Goal: Browse casually: Explore the website without a specific task or goal

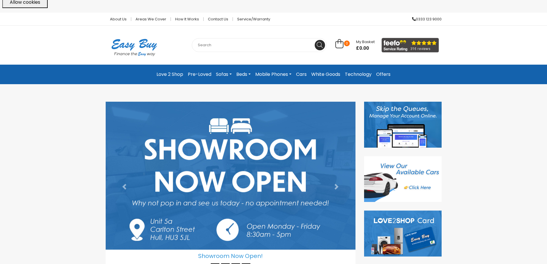
scroll to position [29, 0]
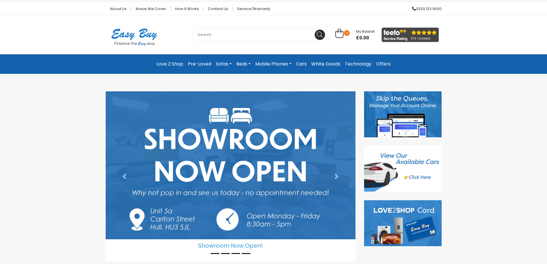
click at [228, 61] on link "Sofas" at bounding box center [224, 64] width 20 height 10
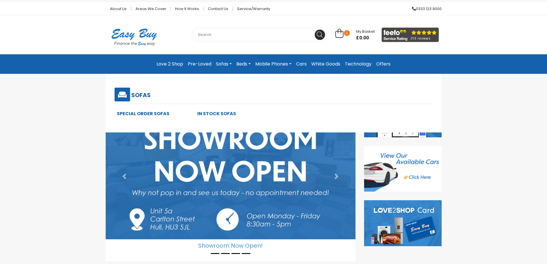
click at [246, 60] on link "Beds" at bounding box center [243, 64] width 19 height 10
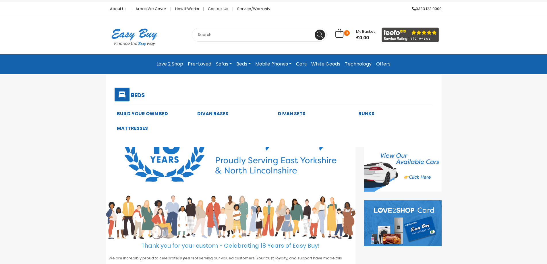
click at [300, 63] on link "Cars" at bounding box center [301, 64] width 15 height 10
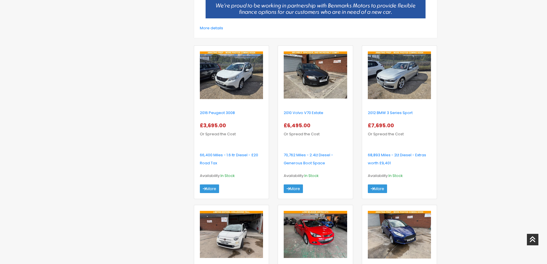
scroll to position [230, 0]
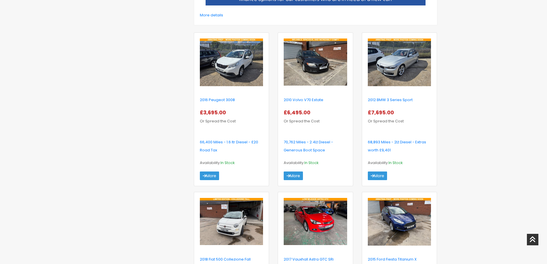
click at [131, 37] on div at bounding box center [148, 212] width 84 height 581
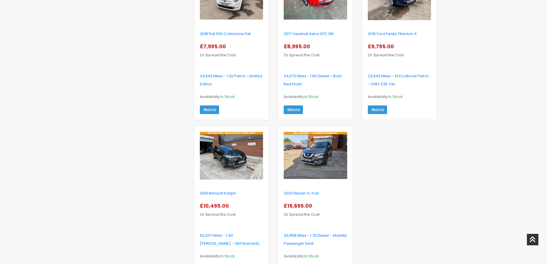
scroll to position [459, 0]
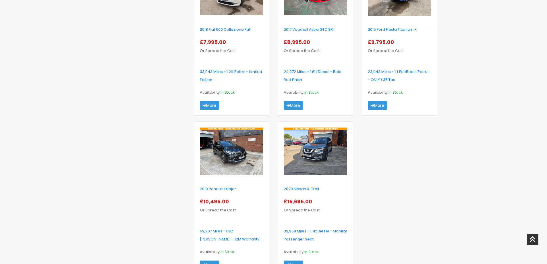
drag, startPoint x: 199, startPoint y: 202, endPoint x: 203, endPoint y: 202, distance: 4.0
click at [203, 202] on div "2019 Renault Kadjar £10,495.00 Or Spread the Cost" at bounding box center [232, 204] width 72 height 38
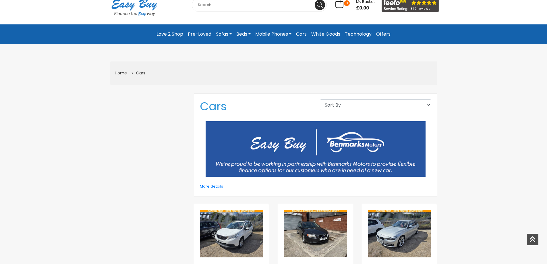
scroll to position [57, 0]
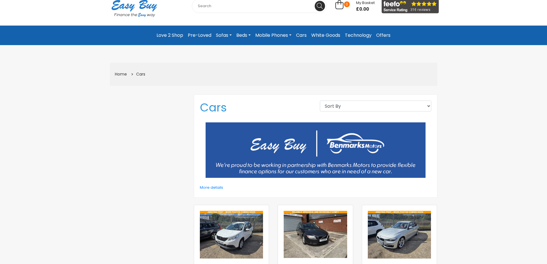
click at [210, 108] on h1 "Cars" at bounding box center [255, 108] width 111 height 14
click at [207, 107] on h1 "Cars" at bounding box center [255, 108] width 111 height 14
drag, startPoint x: 203, startPoint y: 105, endPoint x: 200, endPoint y: 101, distance: 4.7
click at [201, 103] on h1 "Cars" at bounding box center [255, 108] width 111 height 14
click at [221, 34] on link "Sofas" at bounding box center [224, 35] width 20 height 10
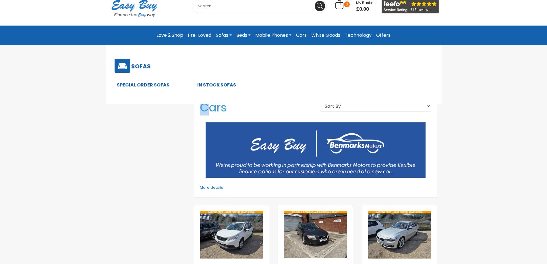
click at [159, 85] on link "Special Order Sofas" at bounding box center [143, 85] width 53 height 7
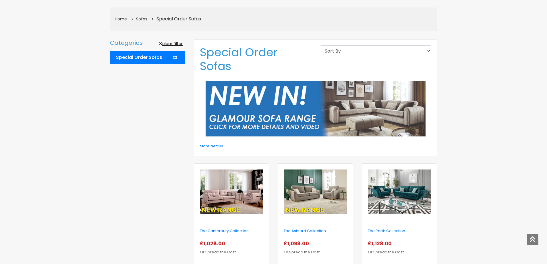
scroll to position [115, 0]
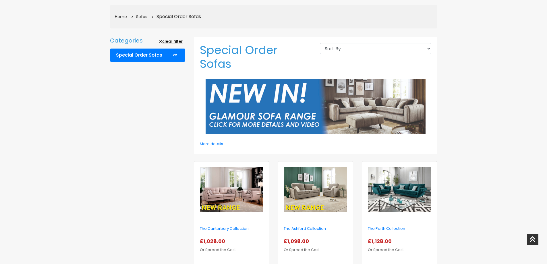
drag, startPoint x: 210, startPoint y: 49, endPoint x: 206, endPoint y: 49, distance: 3.5
click at [206, 49] on h1 "Special Order Sofas" at bounding box center [255, 57] width 111 height 28
click at [212, 49] on h1 "Special Order Sofas" at bounding box center [255, 57] width 111 height 28
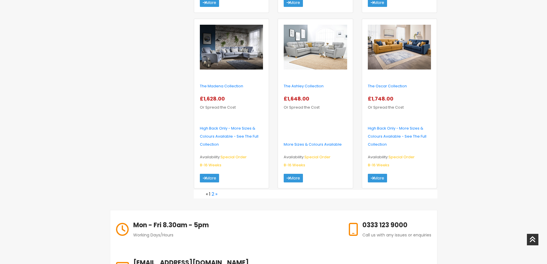
scroll to position [976, 0]
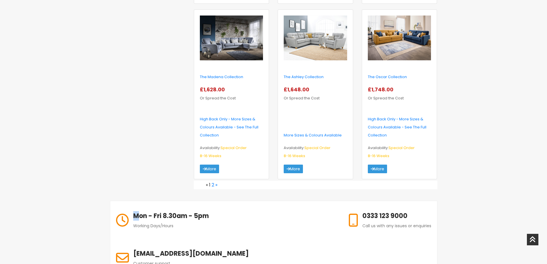
drag, startPoint x: 140, startPoint y: 207, endPoint x: 136, endPoint y: 207, distance: 4.3
click at [136, 211] on h6 "Mon - Fri 8.30am - 5pm" at bounding box center [171, 215] width 76 height 9
click at [135, 223] on span "Working Days/Hours" at bounding box center [153, 226] width 40 height 6
click at [136, 211] on h6 "Mon - Fri 8.30am - 5pm" at bounding box center [171, 215] width 76 height 9
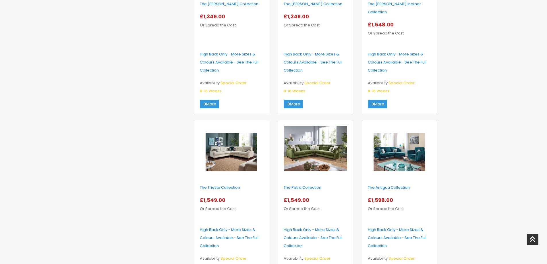
scroll to position [660, 0]
